Goal: Information Seeking & Learning: Learn about a topic

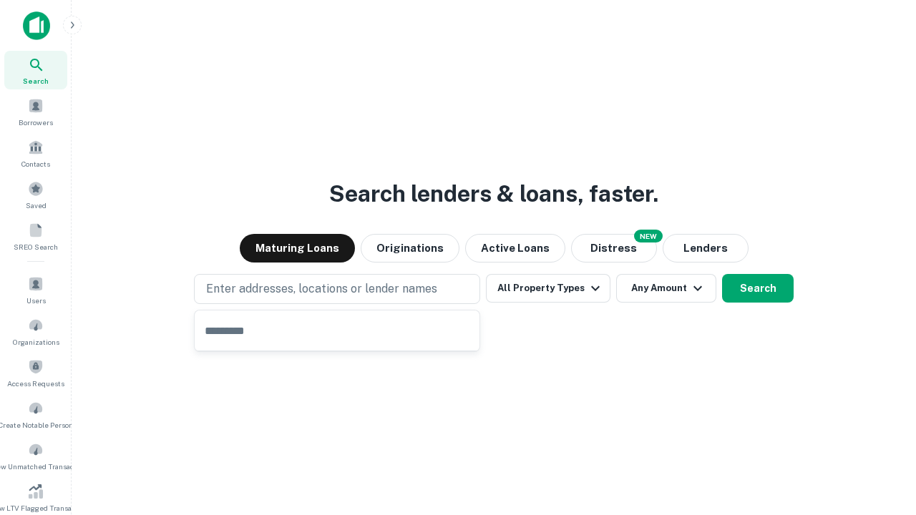
type input "**********"
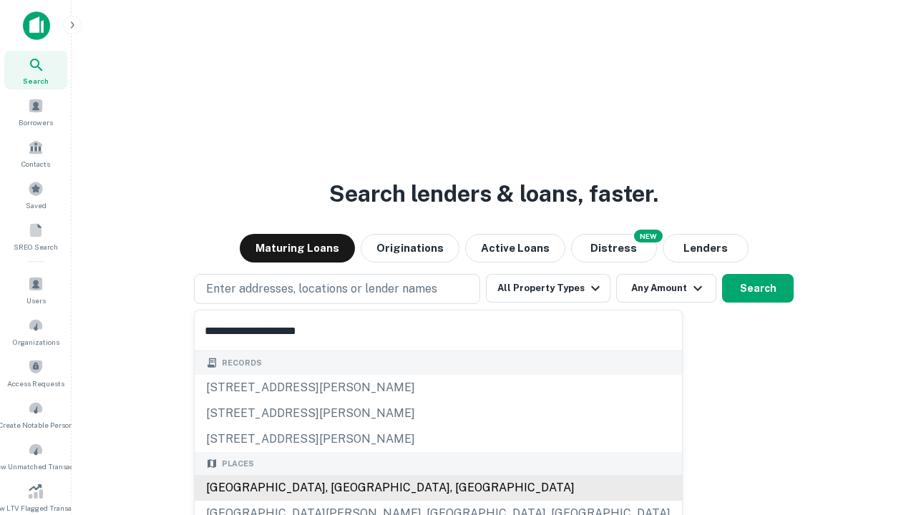
click at [342, 488] on div "[GEOGRAPHIC_DATA], [GEOGRAPHIC_DATA], [GEOGRAPHIC_DATA]" at bounding box center [438, 488] width 487 height 26
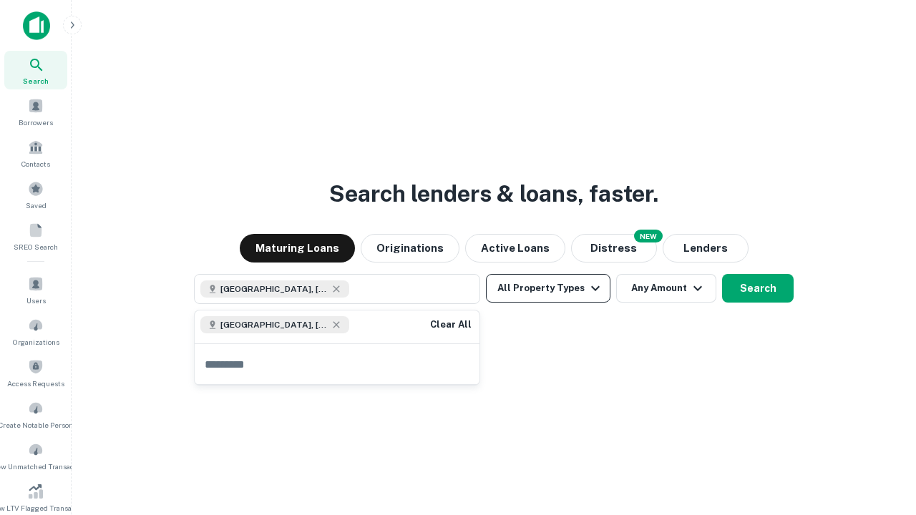
click at [548, 288] on button "All Property Types" at bounding box center [548, 288] width 124 height 29
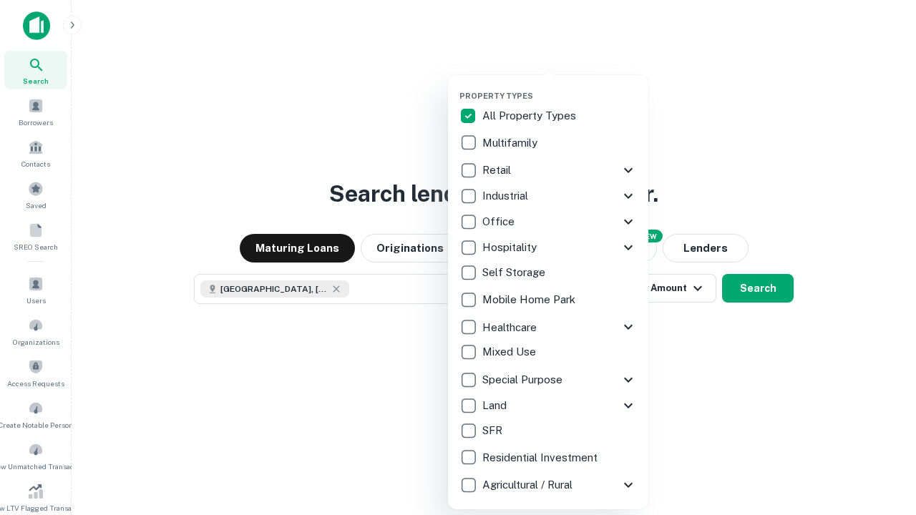
click at [559, 87] on button "button" at bounding box center [559, 87] width 200 height 1
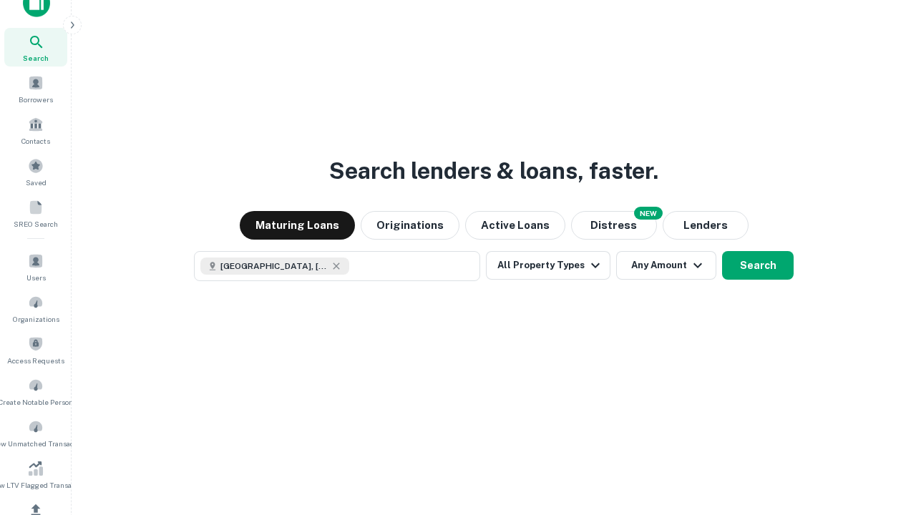
scroll to position [8, 172]
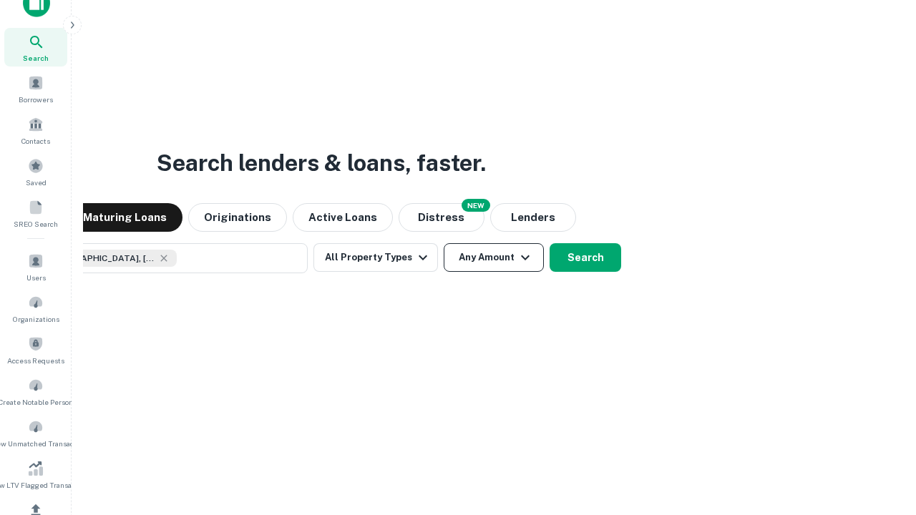
click at [444, 243] on button "Any Amount" at bounding box center [494, 257] width 100 height 29
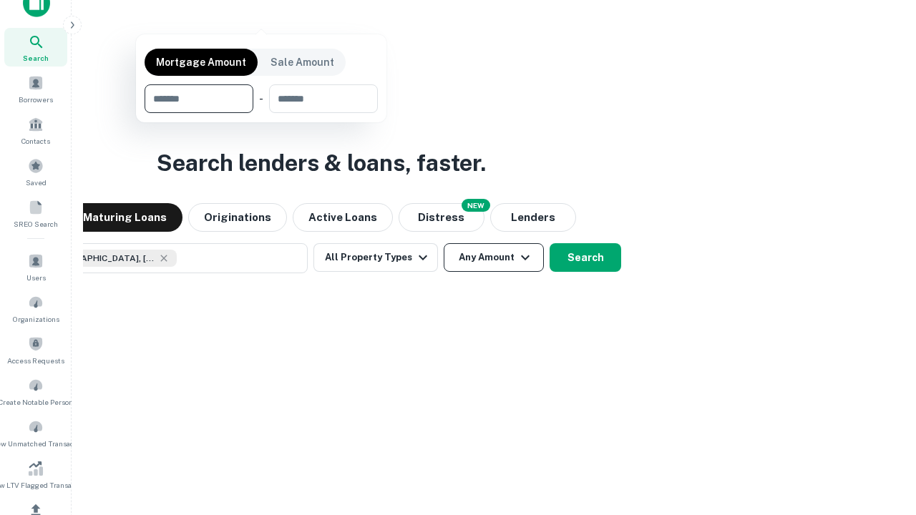
scroll to position [171, 0]
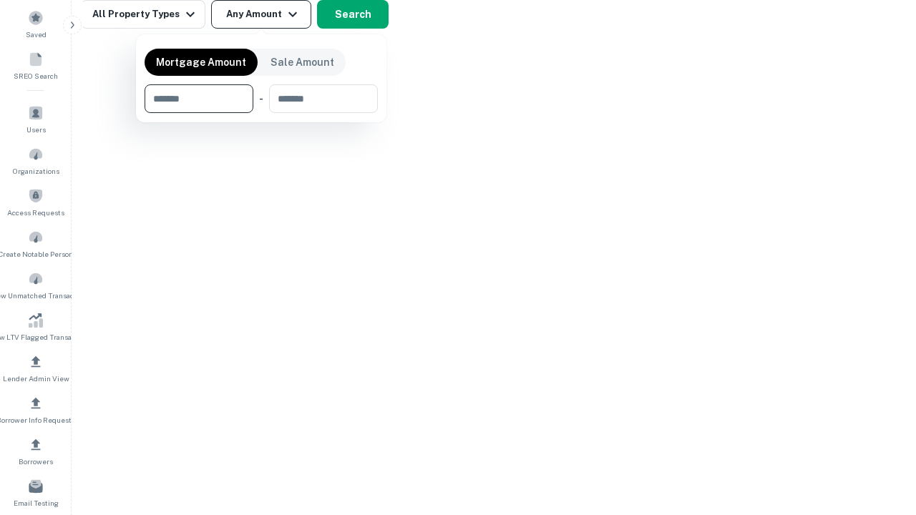
type input "*******"
click at [261, 113] on button "button" at bounding box center [261, 113] width 233 height 1
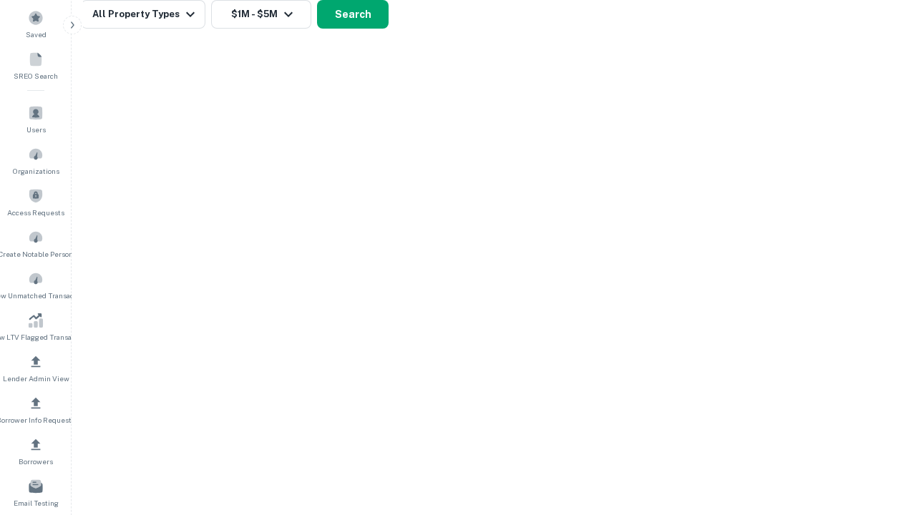
scroll to position [8, 264]
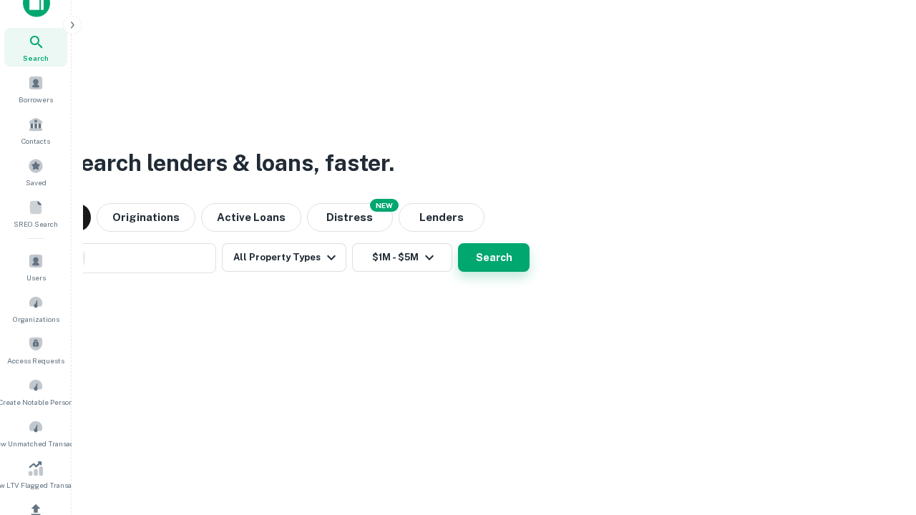
click at [458, 243] on button "Search" at bounding box center [494, 257] width 72 height 29
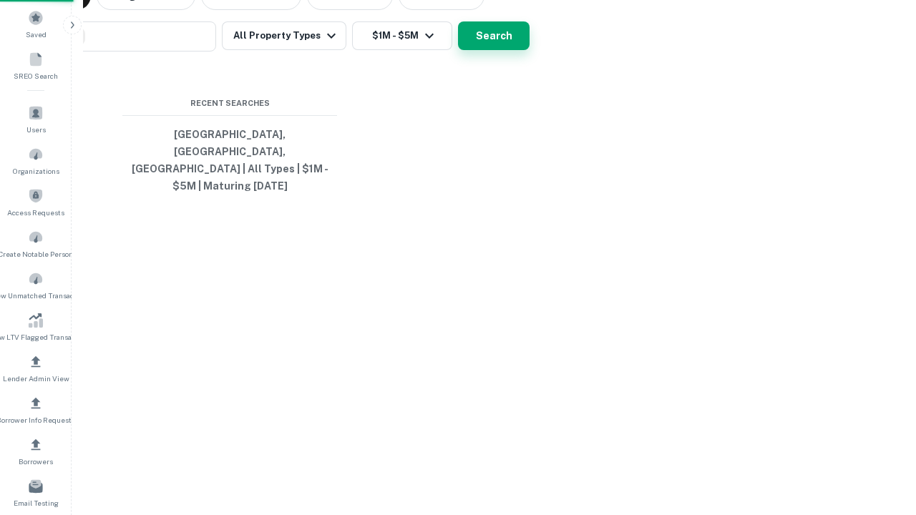
scroll to position [46, 405]
